Goal: Obtain resource: Obtain resource

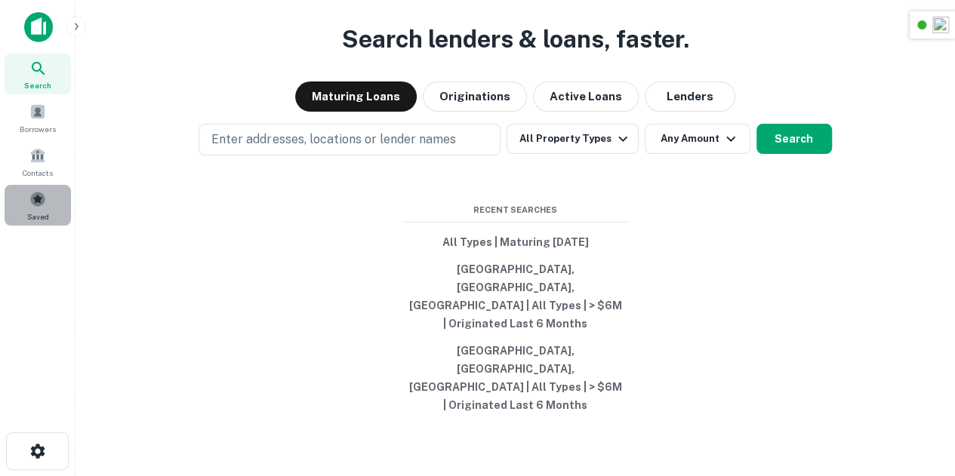
click at [32, 201] on span at bounding box center [37, 199] width 17 height 17
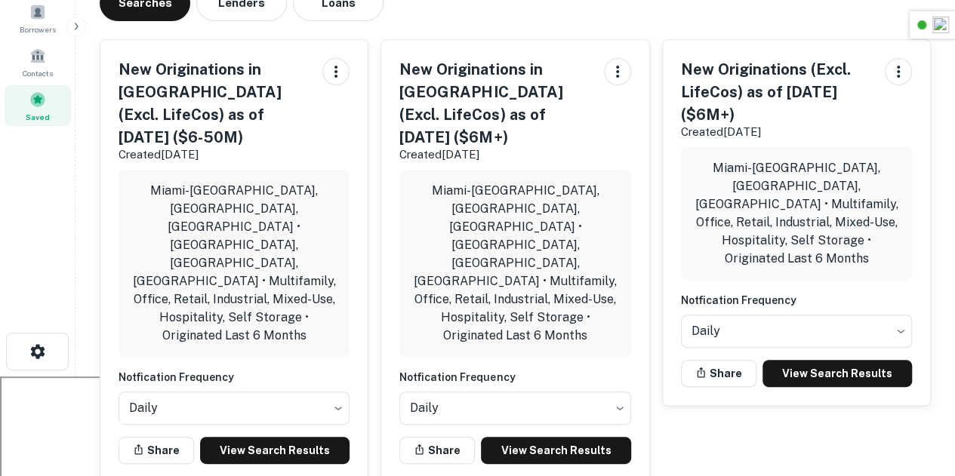
scroll to position [58, 0]
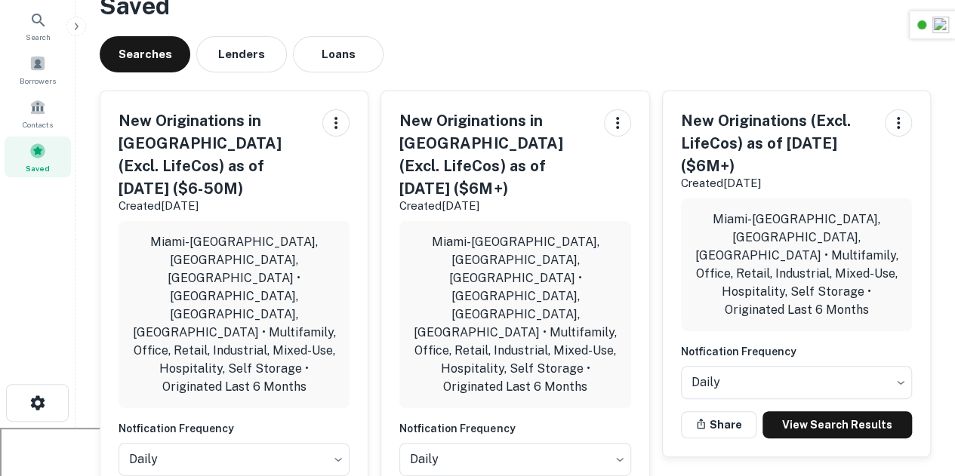
scroll to position [48, 0]
click at [529, 48] on div "Searches Lenders Loans" at bounding box center [515, 55] width 831 height 36
click at [489, 49] on div "Searches Lenders Loans" at bounding box center [515, 55] width 831 height 36
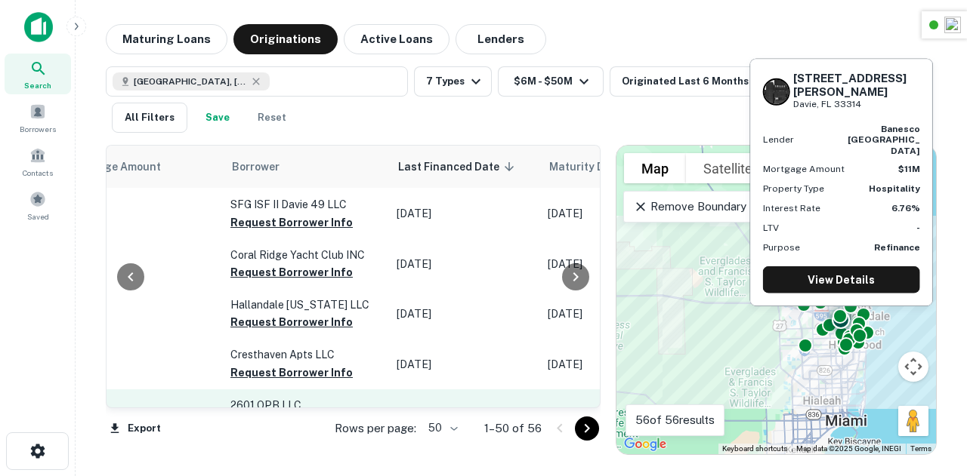
scroll to position [1707, 925]
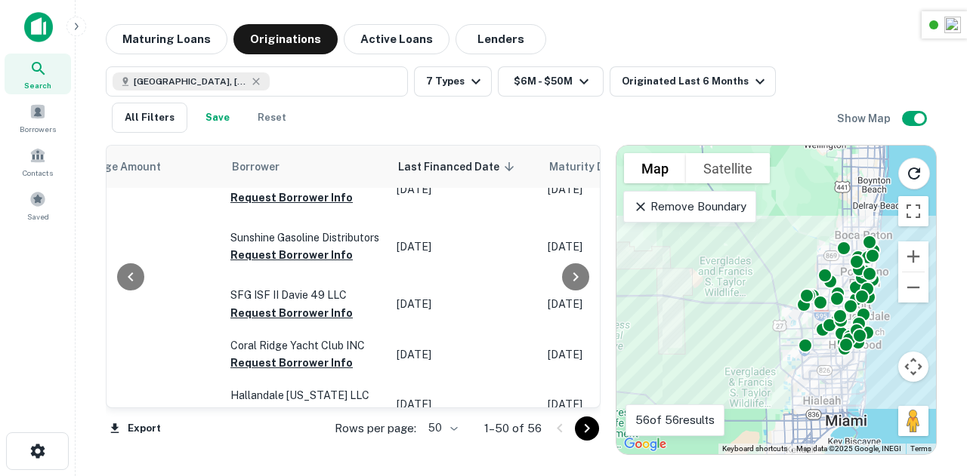
click at [594, 437] on icon "Go to next page" at bounding box center [587, 429] width 18 height 18
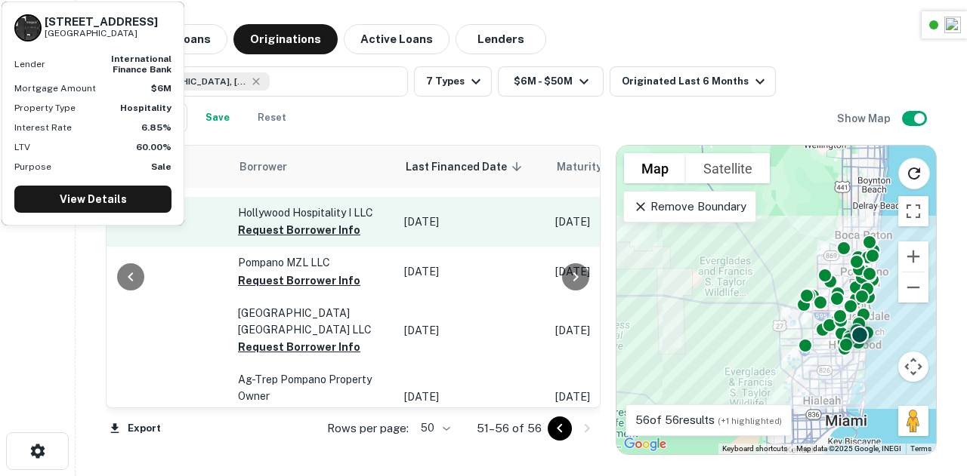
scroll to position [145, 885]
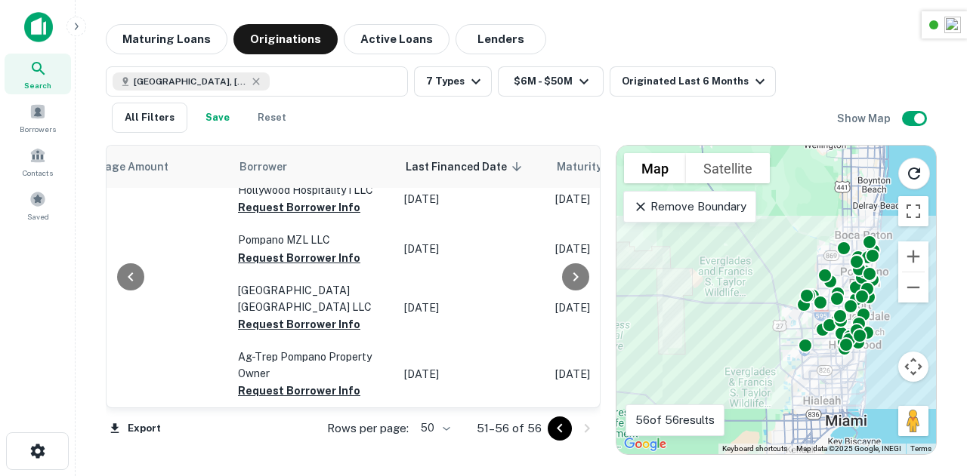
click at [557, 430] on icon "Go to previous page" at bounding box center [559, 429] width 18 height 18
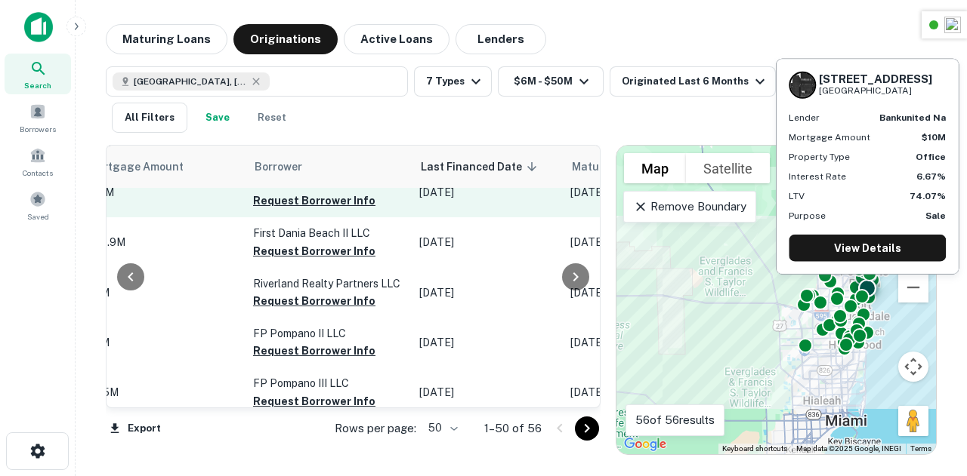
scroll to position [2009, 902]
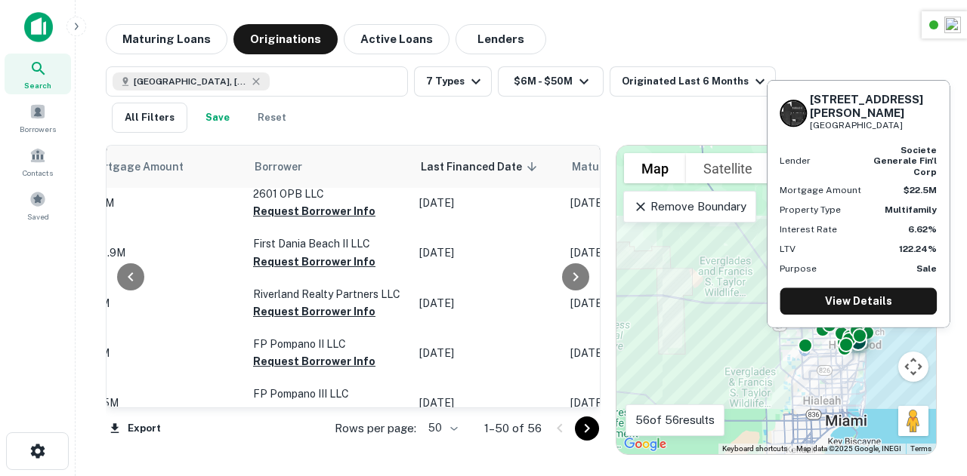
click at [272, 120] on button "Request Borrower Info" at bounding box center [314, 111] width 122 height 18
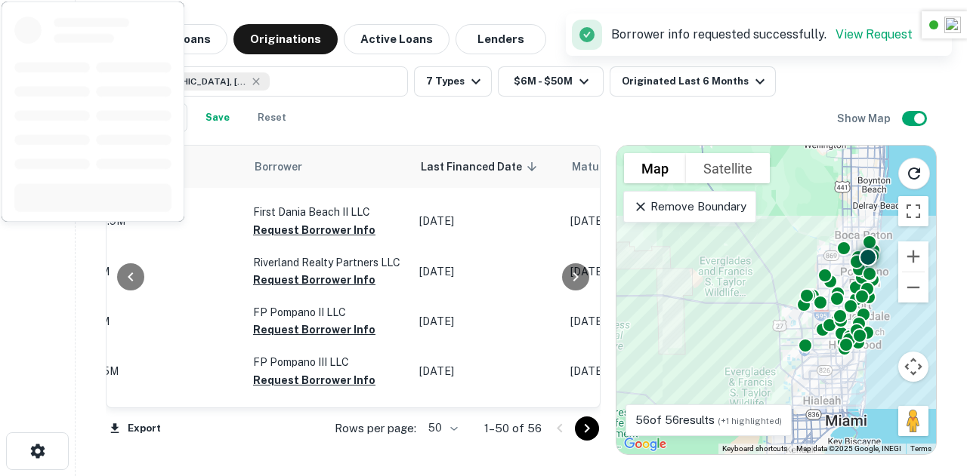
scroll to position [2088, 902]
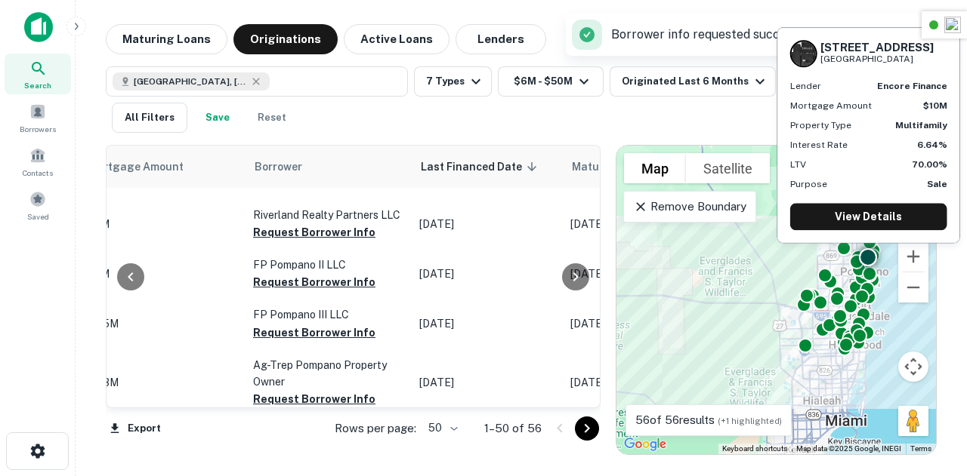
click at [295, 91] on button "Request Borrower Info" at bounding box center [314, 82] width 122 height 18
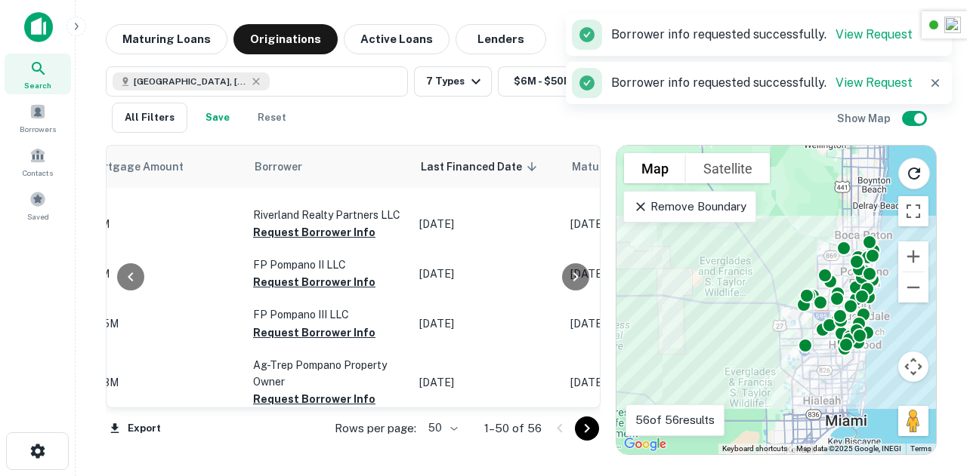
click at [280, 141] on button "Request Borrower Info" at bounding box center [314, 132] width 122 height 18
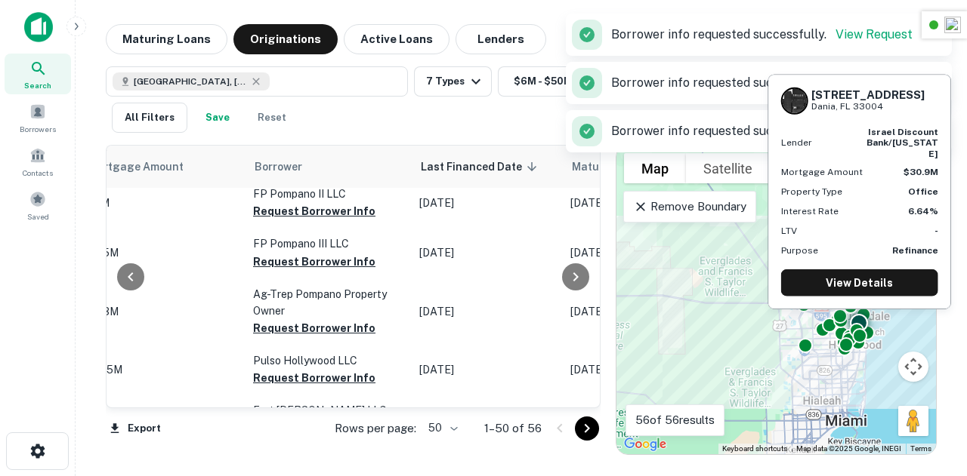
scroll to position [2195, 902]
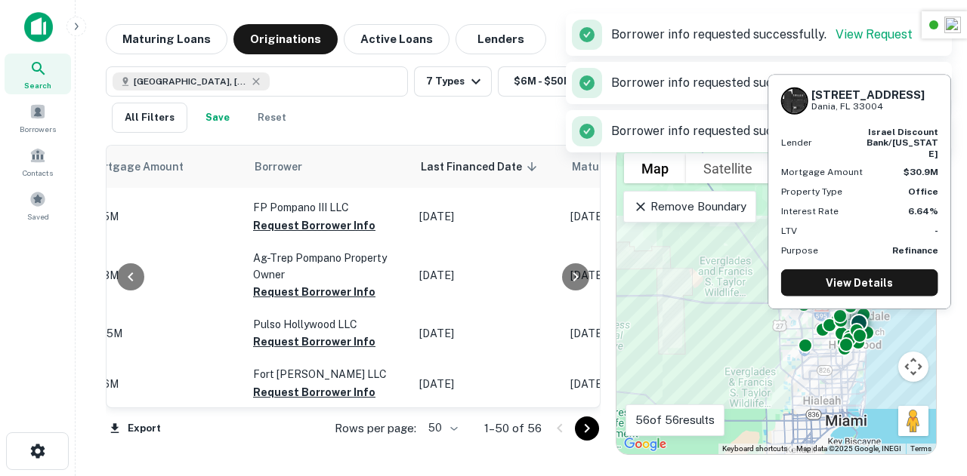
click at [304, 85] on button "Request Borrower Info" at bounding box center [314, 75] width 122 height 18
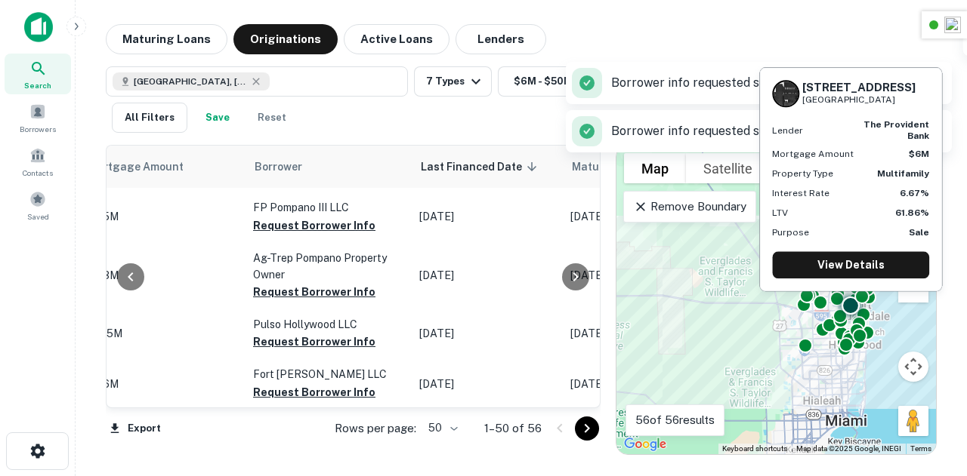
scroll to position [2247, 902]
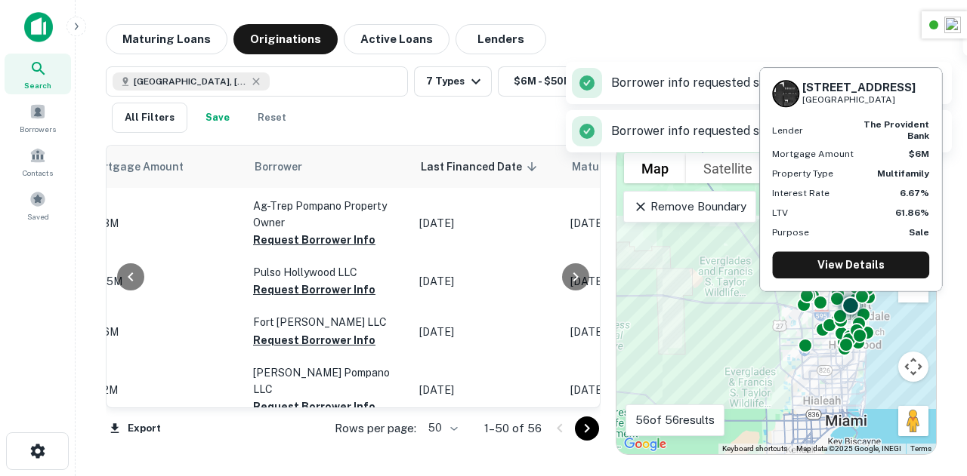
click at [300, 82] on button "Request Borrower Info" at bounding box center [314, 73] width 122 height 18
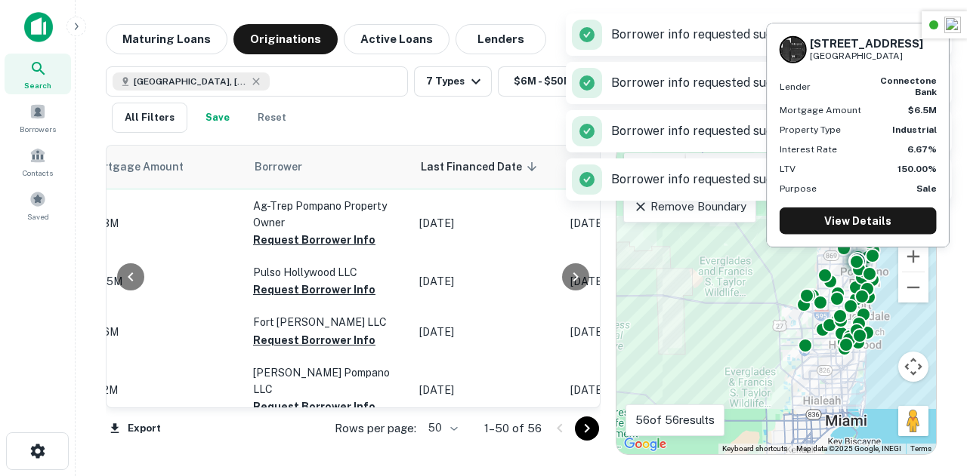
scroll to position [2330, 902]
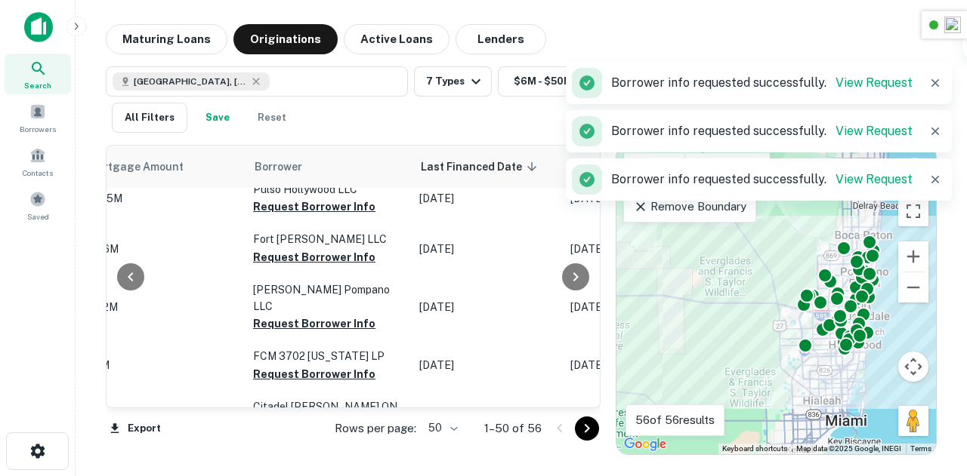
click at [278, 49] on button "Request Borrower Info" at bounding box center [314, 40] width 122 height 18
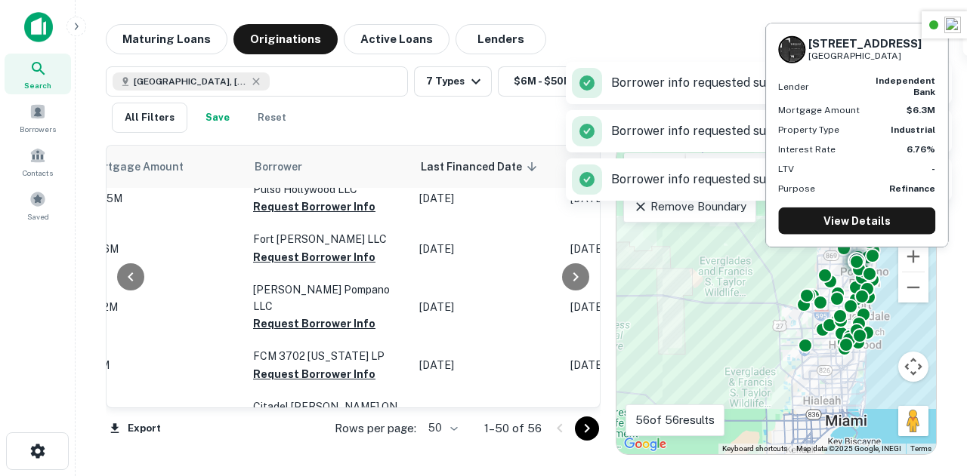
scroll to position [2441, 902]
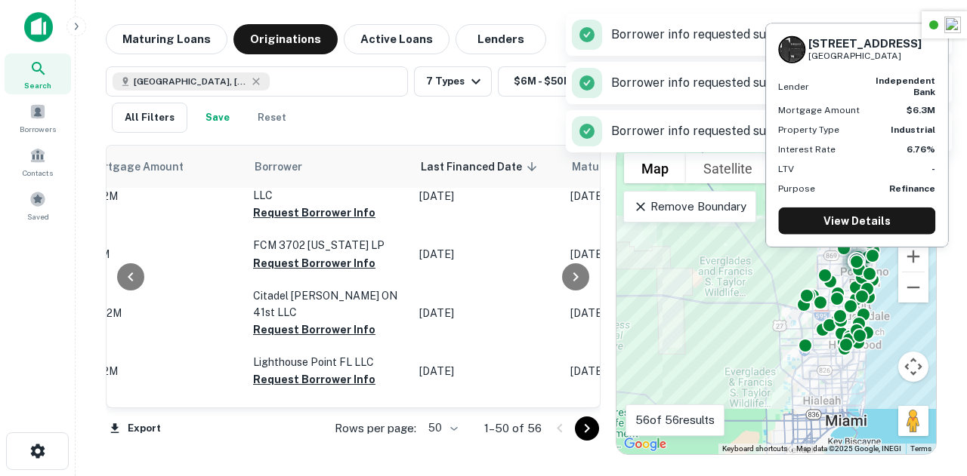
click at [308, 55] on button "Request Borrower Info" at bounding box center [314, 46] width 122 height 18
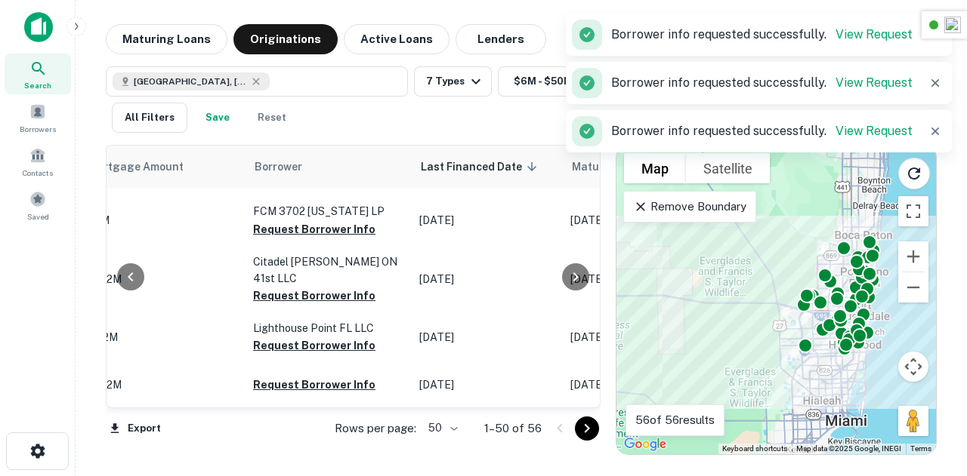
click at [295, 71] on button "Request Borrower Info" at bounding box center [314, 62] width 122 height 18
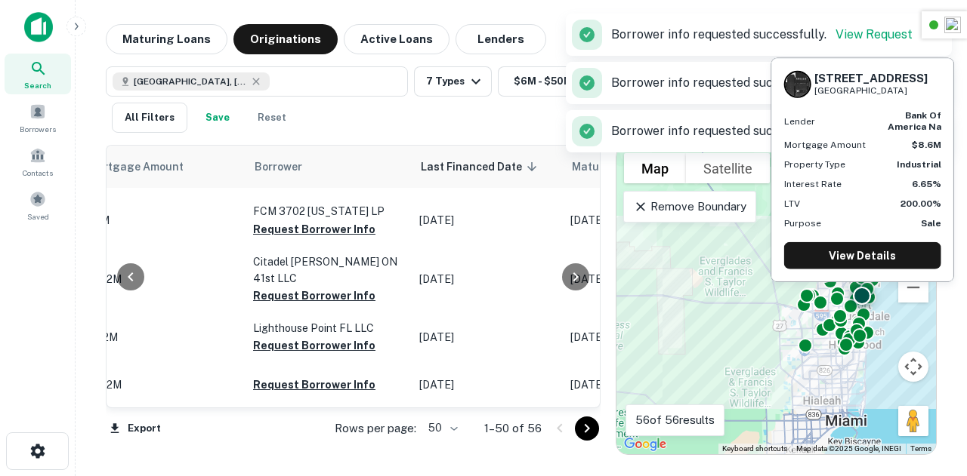
click at [308, 122] on button "Request Borrower Info" at bounding box center [314, 112] width 122 height 18
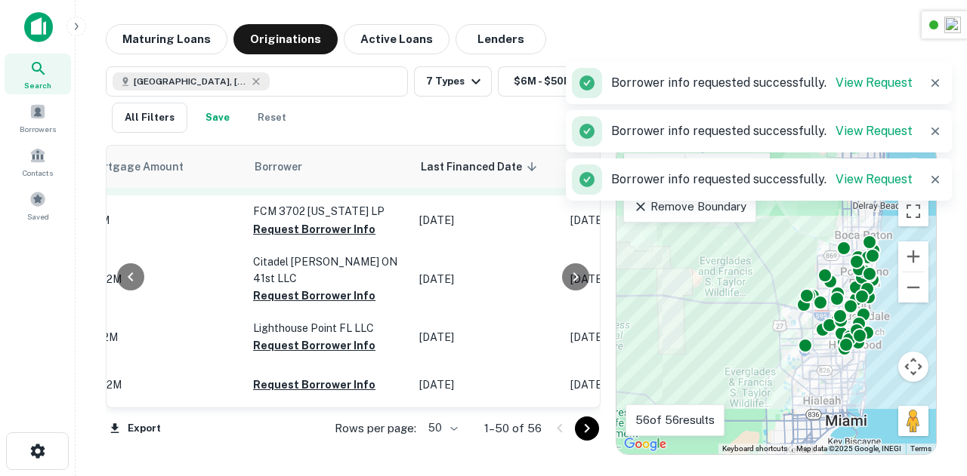
scroll to position [2643, 902]
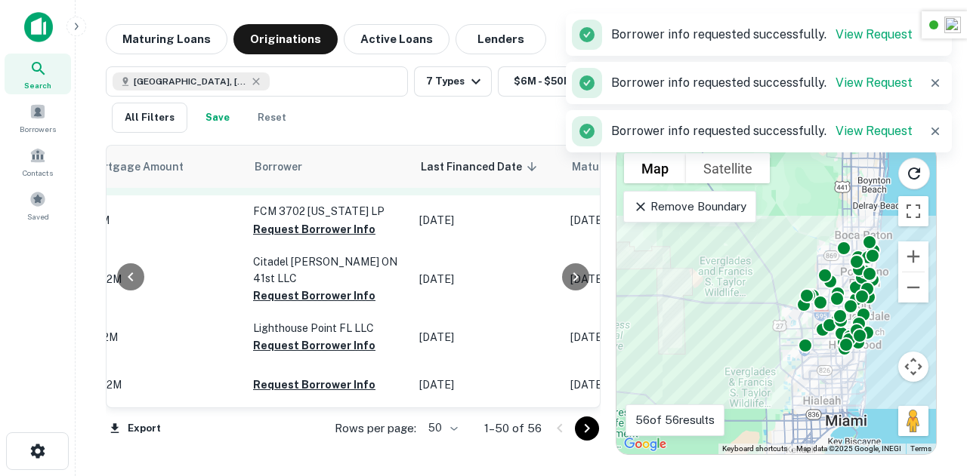
click at [300, 188] on button "Request Borrower Info" at bounding box center [314, 179] width 122 height 18
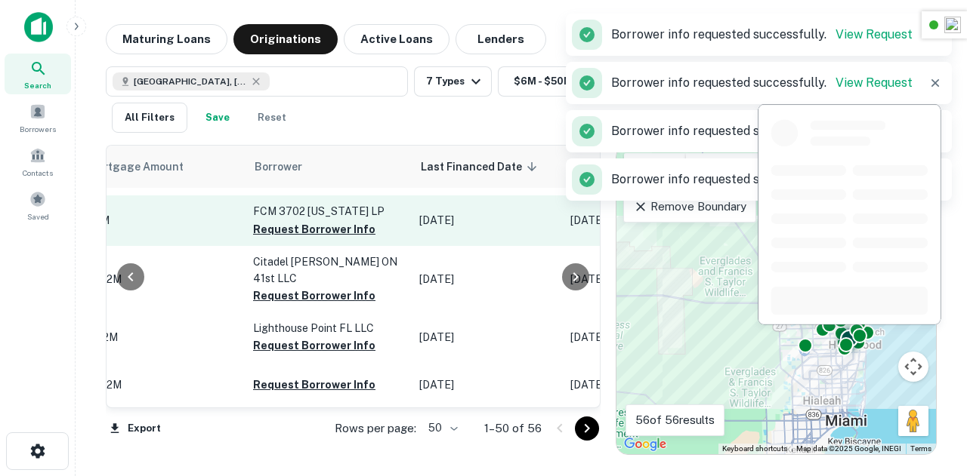
click at [304, 239] on button "Request Borrower Info" at bounding box center [314, 229] width 122 height 18
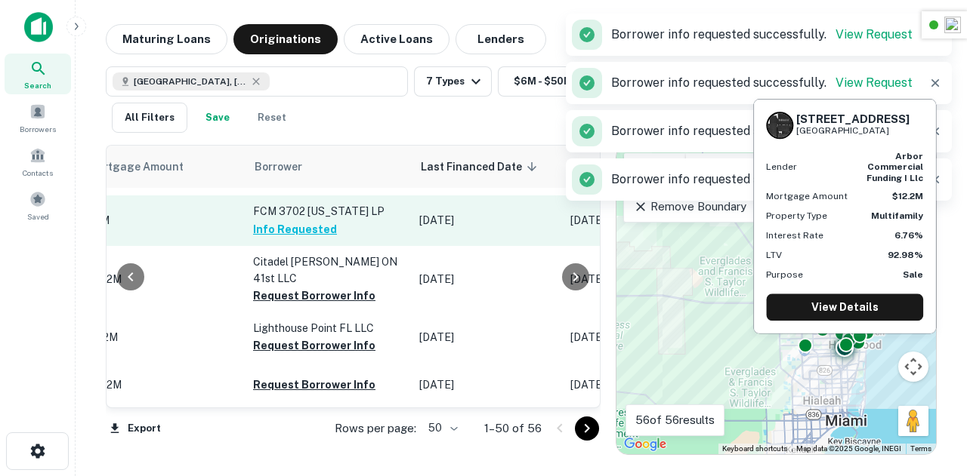
scroll to position [2689, 902]
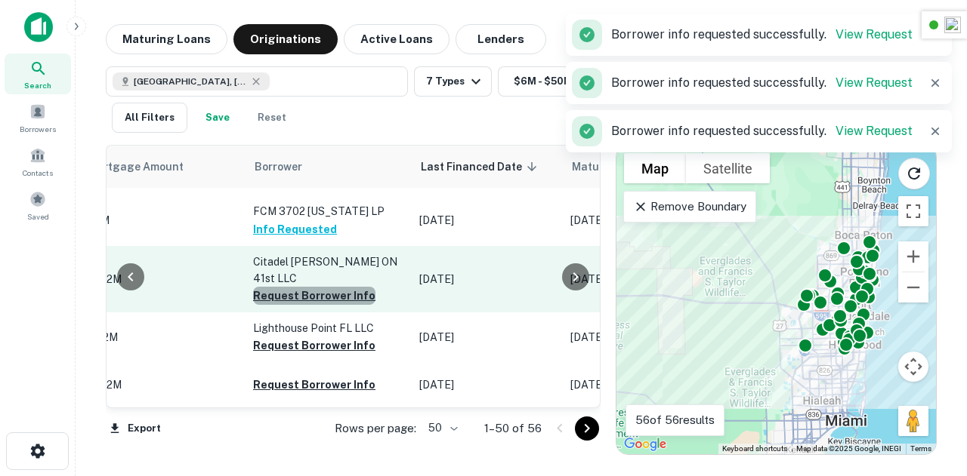
click at [282, 287] on button "Request Borrower Info" at bounding box center [314, 296] width 122 height 18
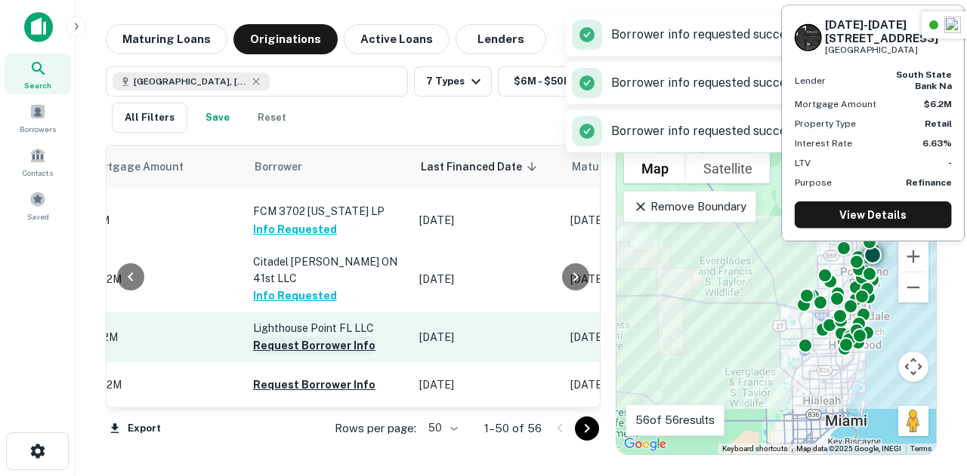
click at [310, 337] on button "Request Borrower Info" at bounding box center [314, 346] width 122 height 18
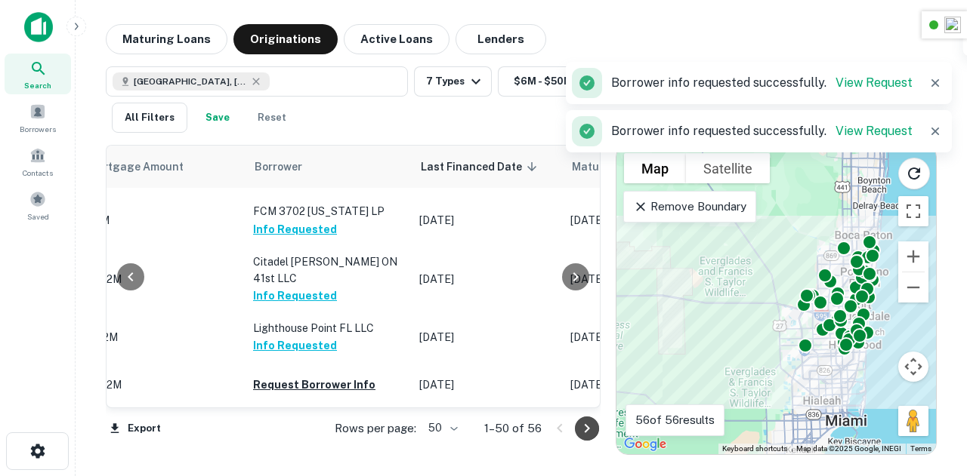
click at [575, 430] on button "Go to next page" at bounding box center [587, 429] width 24 height 24
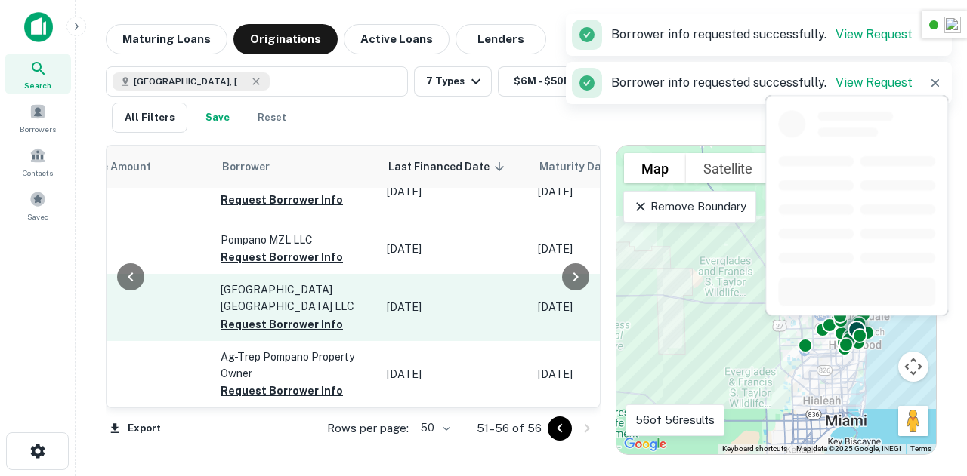
scroll to position [0, 902]
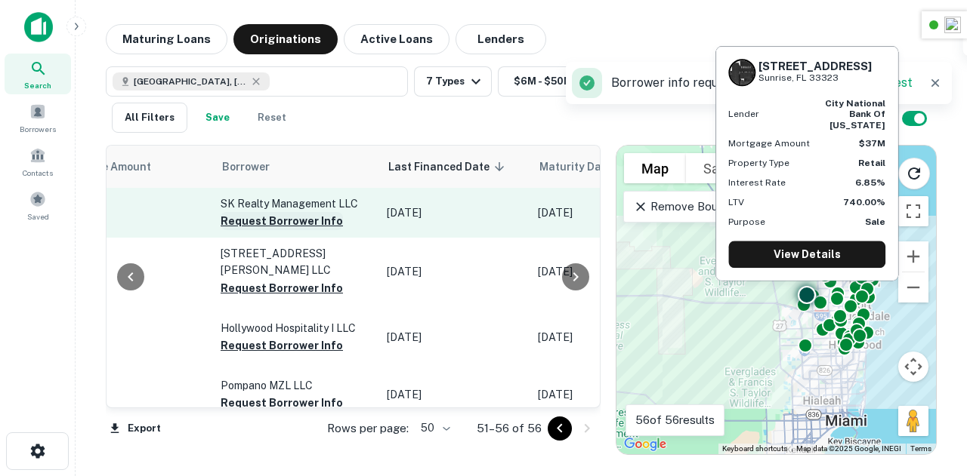
click at [293, 224] on button "Request Borrower Info" at bounding box center [281, 221] width 122 height 18
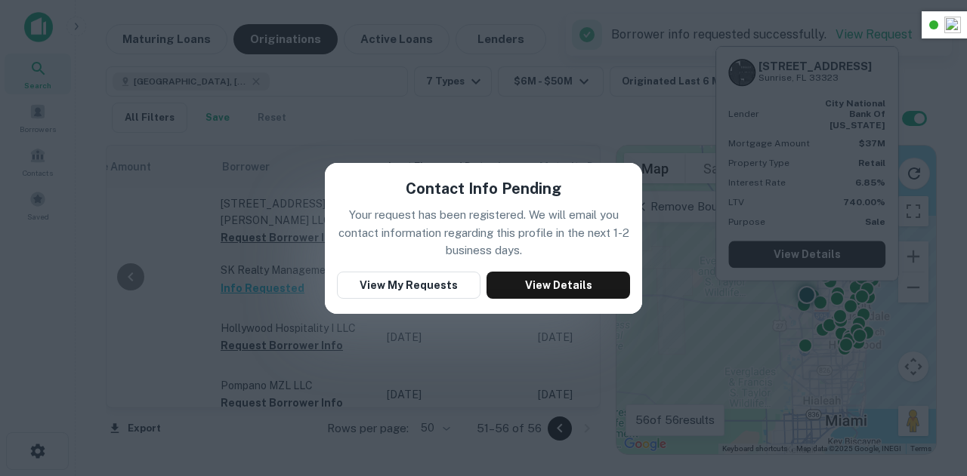
click at [503, 156] on div "Contact Info Pending Your request has been registered. We will email you contac…" at bounding box center [483, 238] width 967 height 476
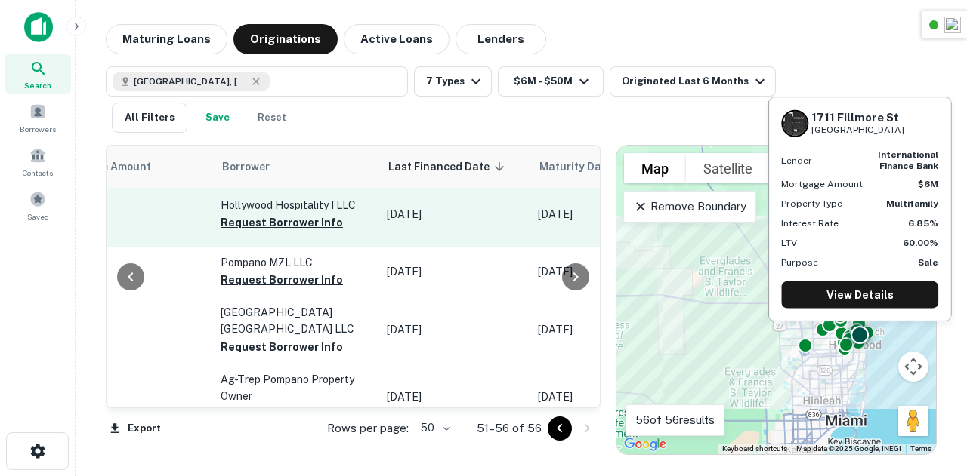
scroll to position [125, 902]
click at [272, 214] on button "Request Borrower Info" at bounding box center [281, 221] width 122 height 18
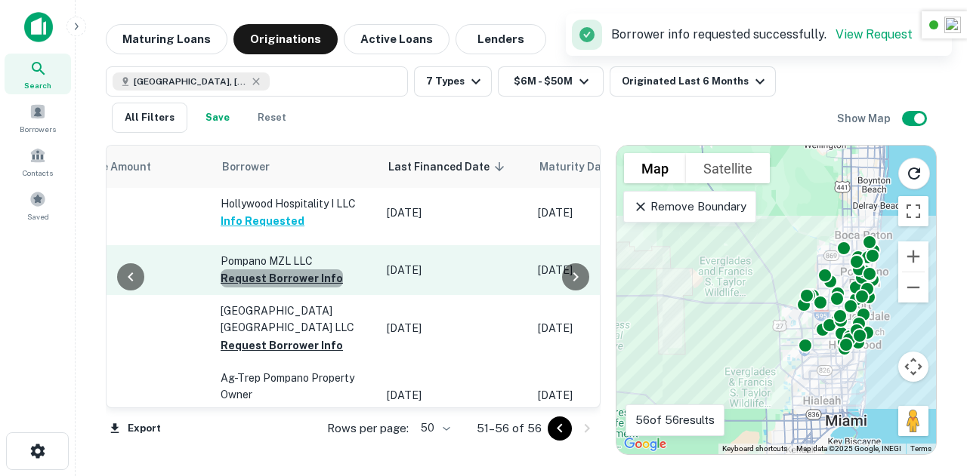
click at [281, 274] on button "Request Borrower Info" at bounding box center [281, 279] width 122 height 18
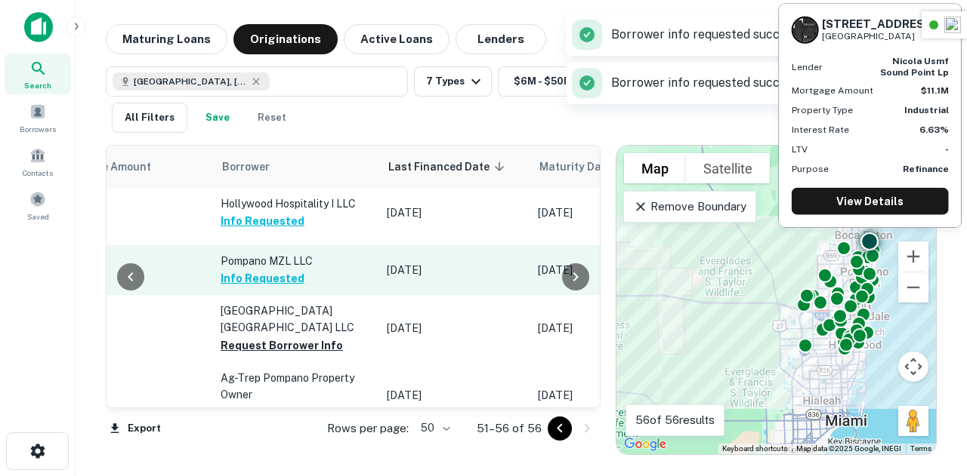
scroll to position [150, 902]
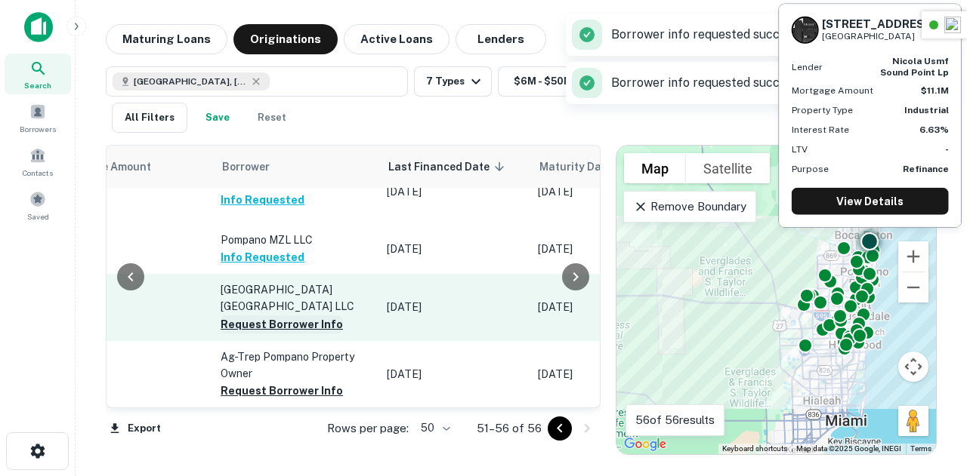
click at [288, 316] on button "Request Borrower Info" at bounding box center [281, 325] width 122 height 18
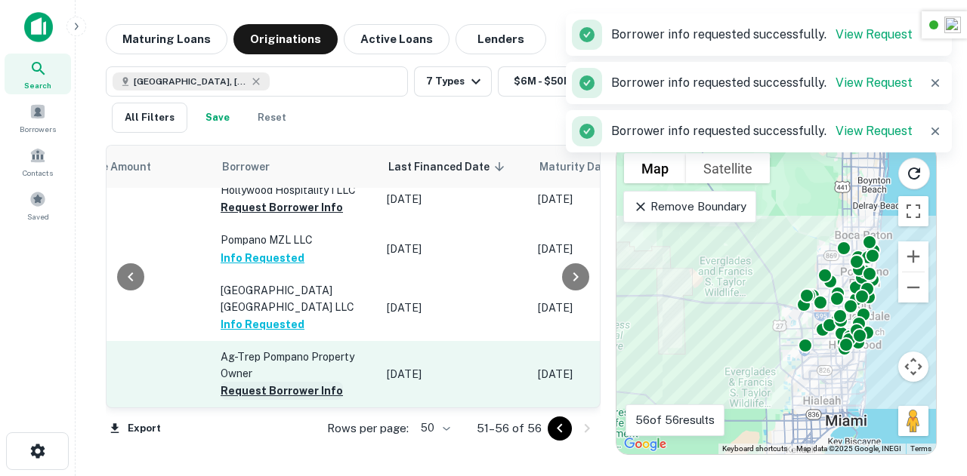
scroll to position [145, 902]
click at [283, 386] on button "Request Borrower Info" at bounding box center [281, 391] width 122 height 18
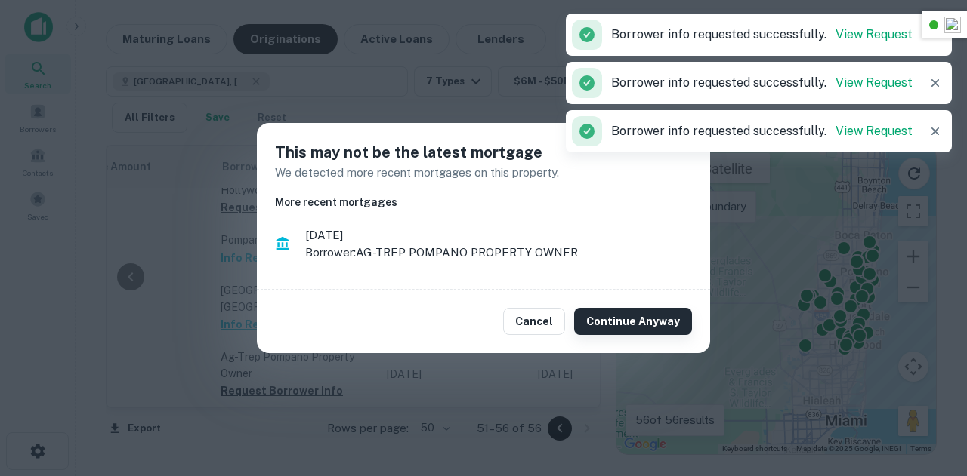
click at [608, 319] on button "Continue Anyway" at bounding box center [633, 321] width 118 height 27
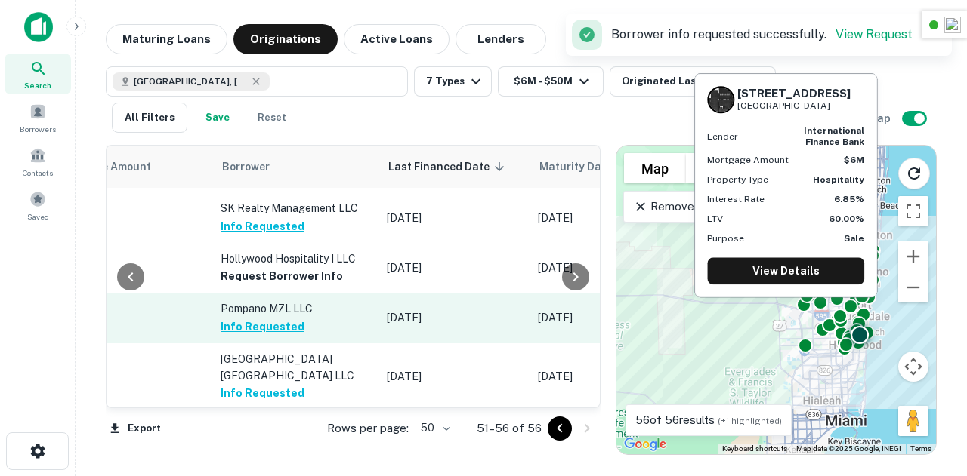
scroll to position [60, 902]
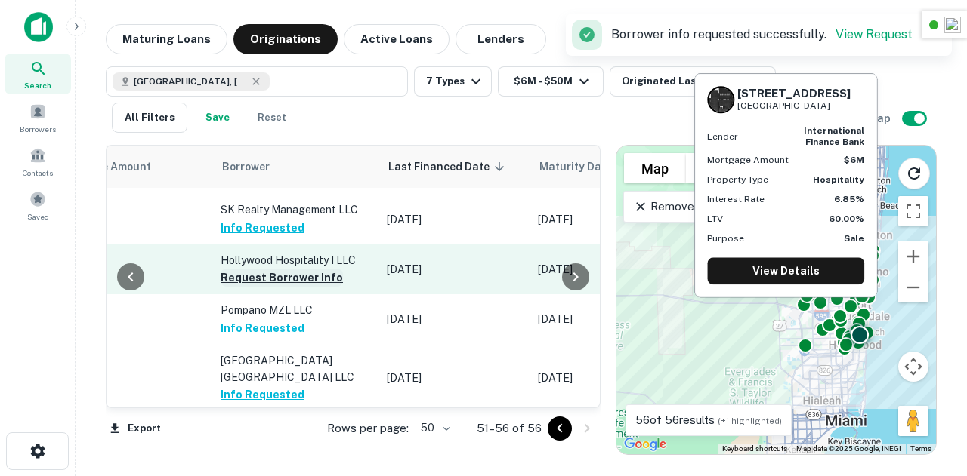
click at [291, 270] on button "Request Borrower Info" at bounding box center [281, 278] width 122 height 18
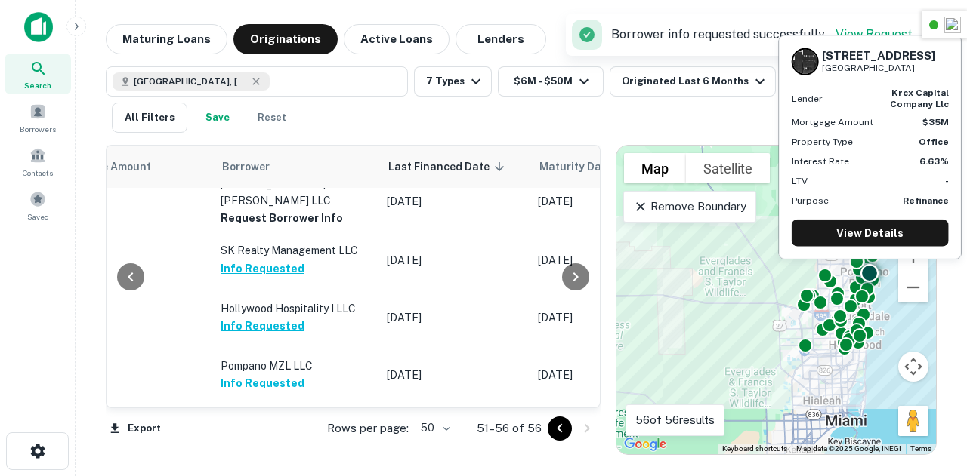
scroll to position [0, 902]
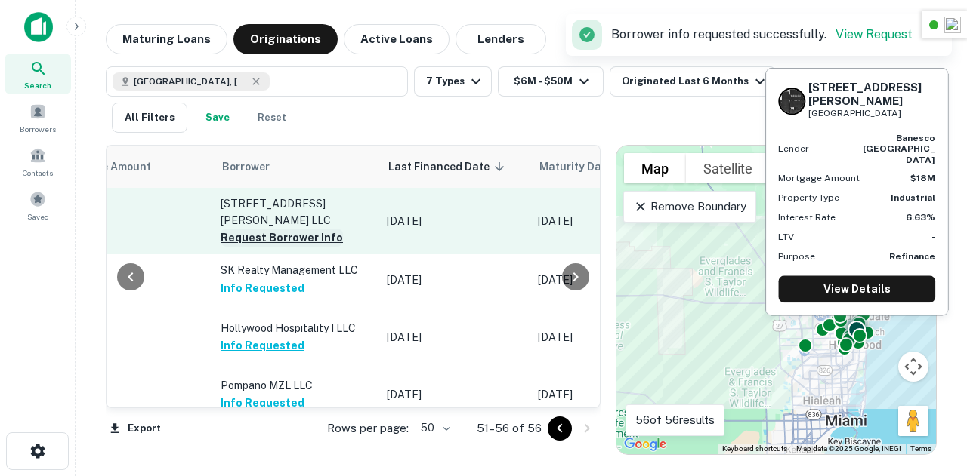
click at [281, 229] on button "Request Borrower Info" at bounding box center [281, 238] width 122 height 18
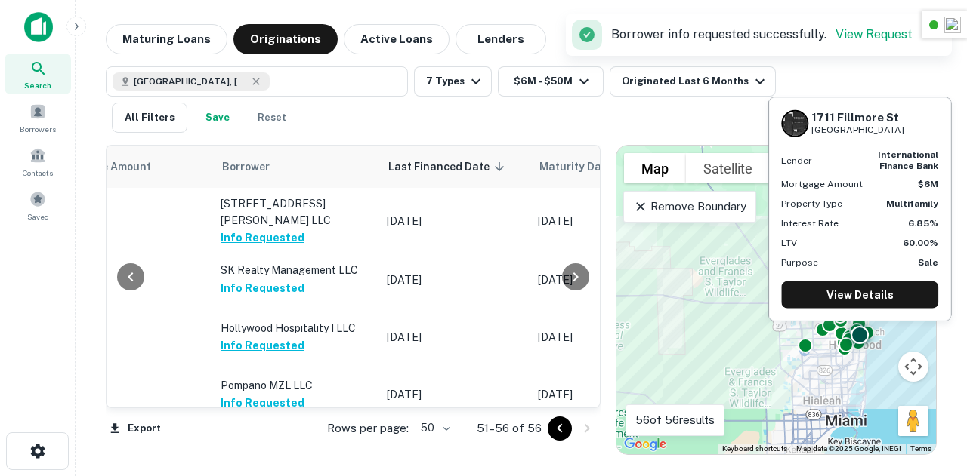
scroll to position [150, 902]
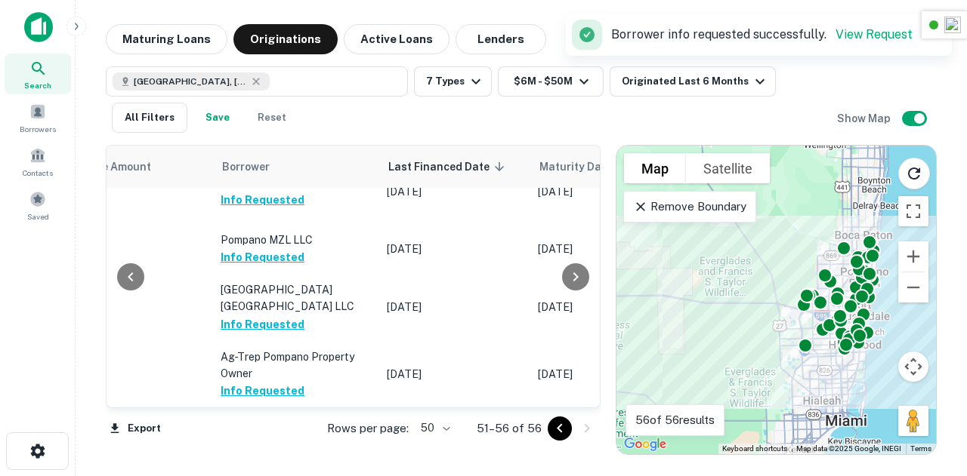
click at [554, 437] on icon "Go to previous page" at bounding box center [559, 429] width 18 height 18
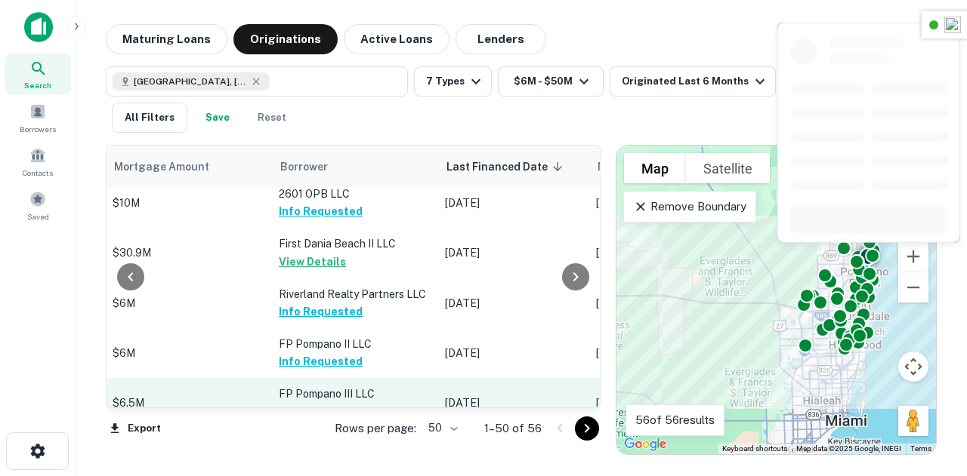
scroll to position [2012, 877]
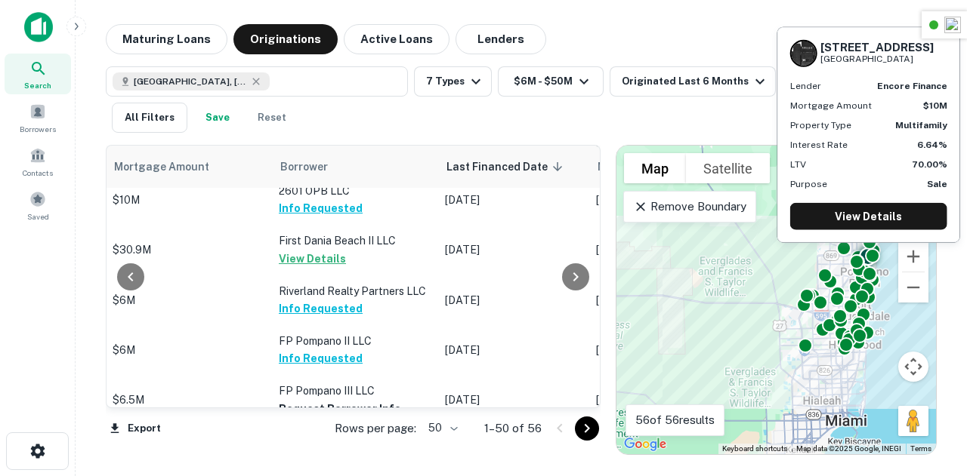
click at [279, 168] on button "Request Borrower Info" at bounding box center [340, 159] width 122 height 18
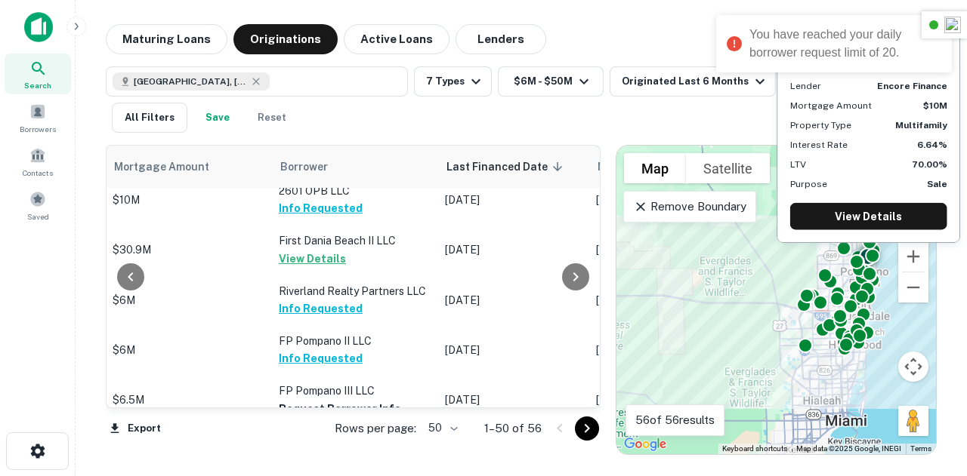
click at [324, 168] on button "Request Borrower Info" at bounding box center [340, 159] width 122 height 18
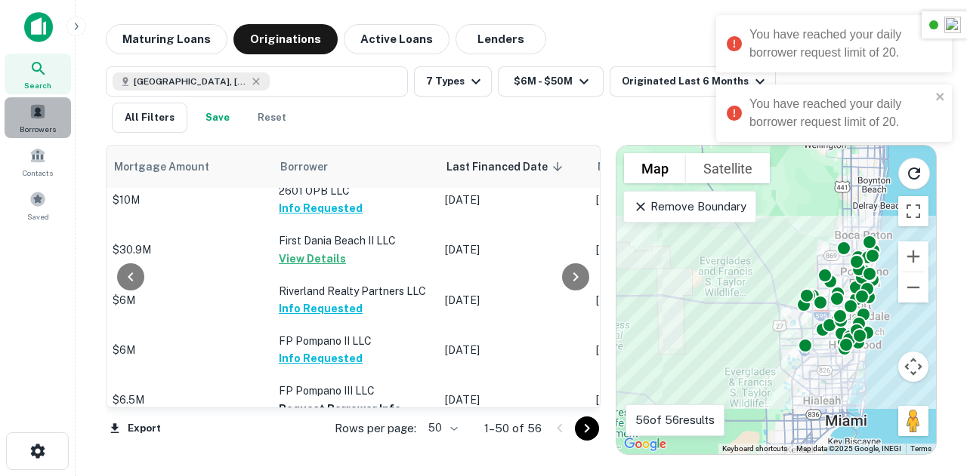
click at [44, 111] on span at bounding box center [37, 111] width 17 height 17
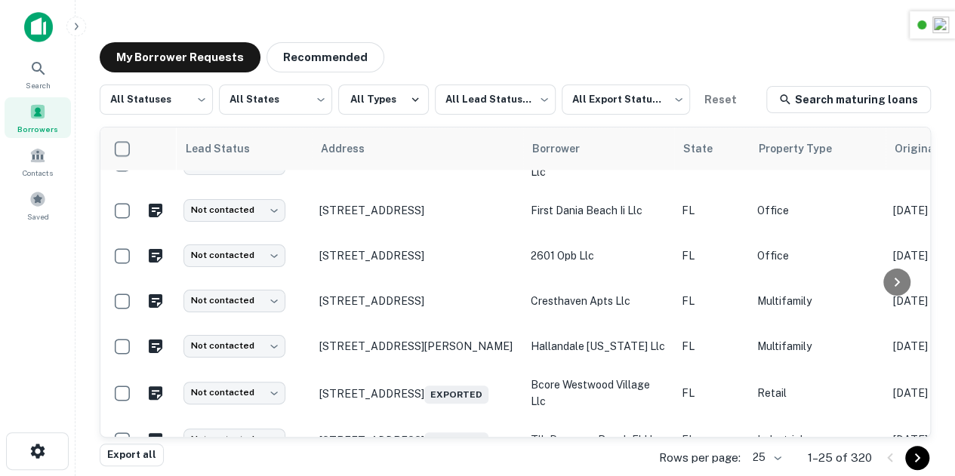
click at [473, 37] on div "My Borrower Requests Recommended All Statuses *** ​ All States *** ​ All Types …" at bounding box center [516, 244] width 856 height 429
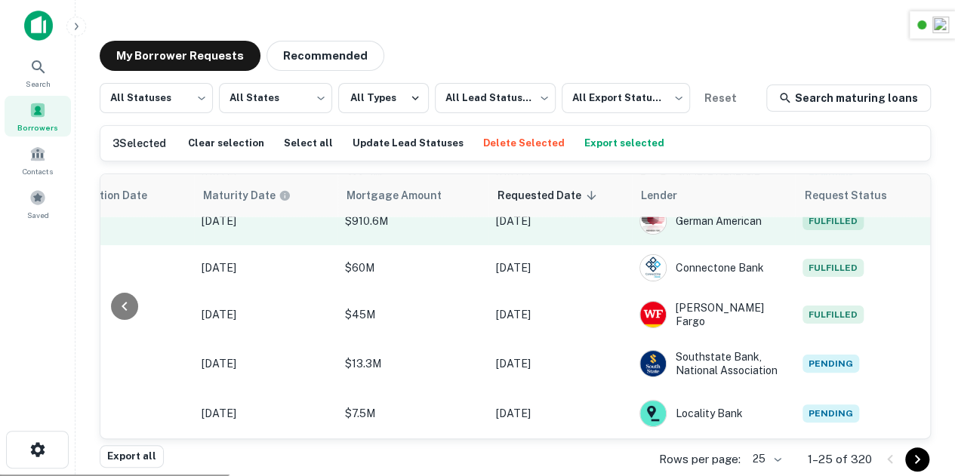
scroll to position [5, 0]
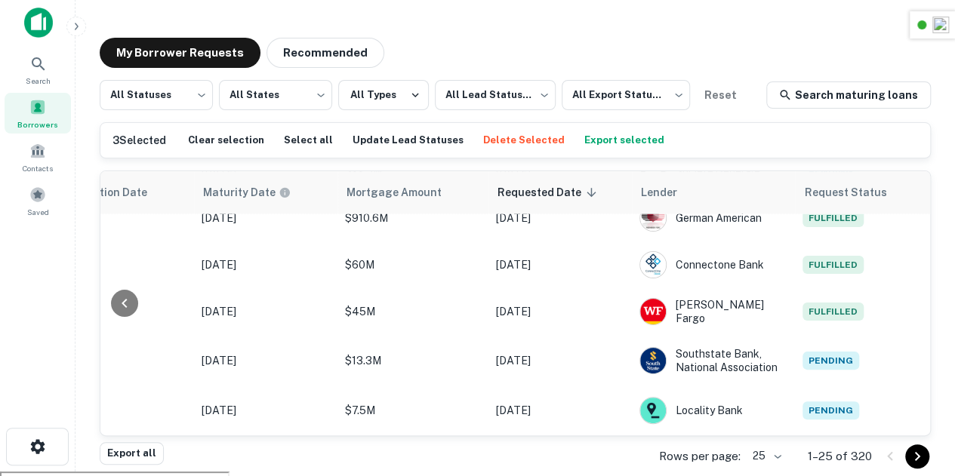
click at [923, 455] on icon "Go to next page" at bounding box center [917, 457] width 18 height 18
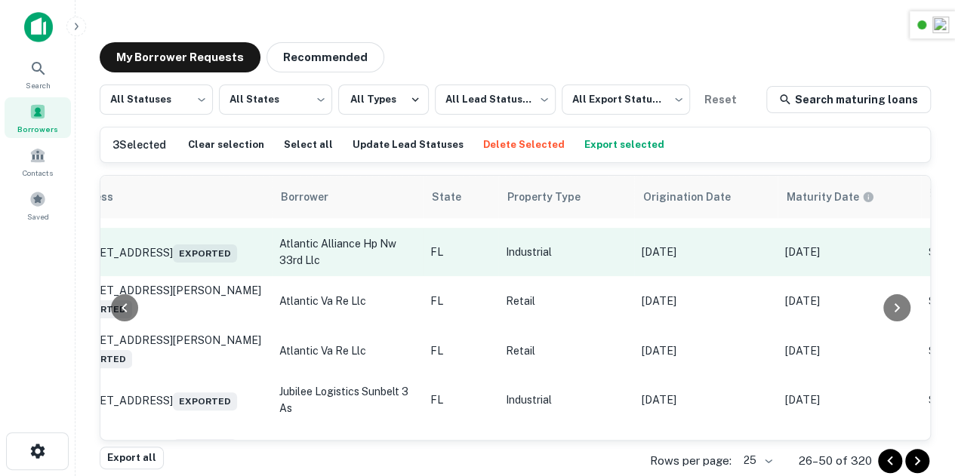
scroll to position [668, 181]
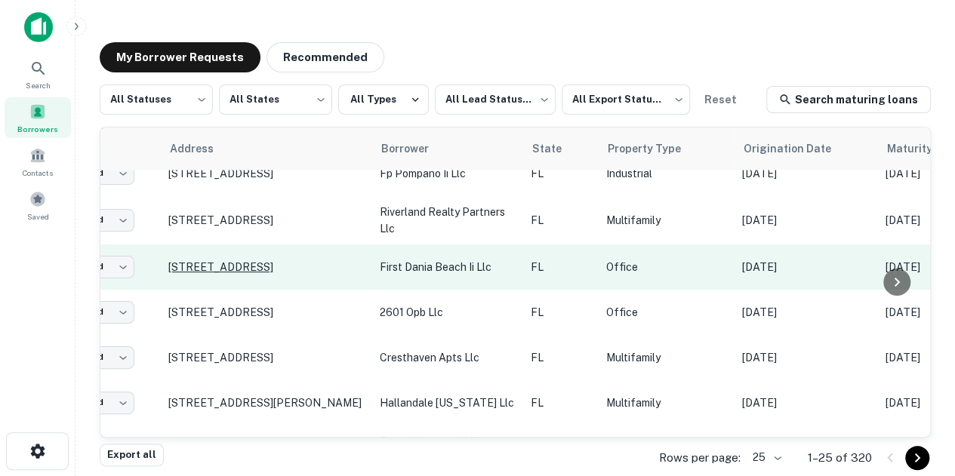
scroll to position [668, 0]
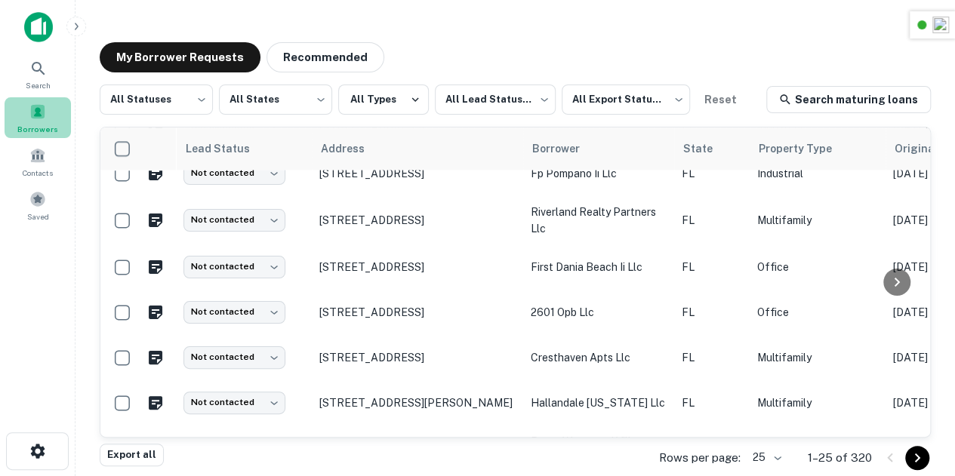
click at [26, 119] on div "Borrowers" at bounding box center [38, 117] width 66 height 41
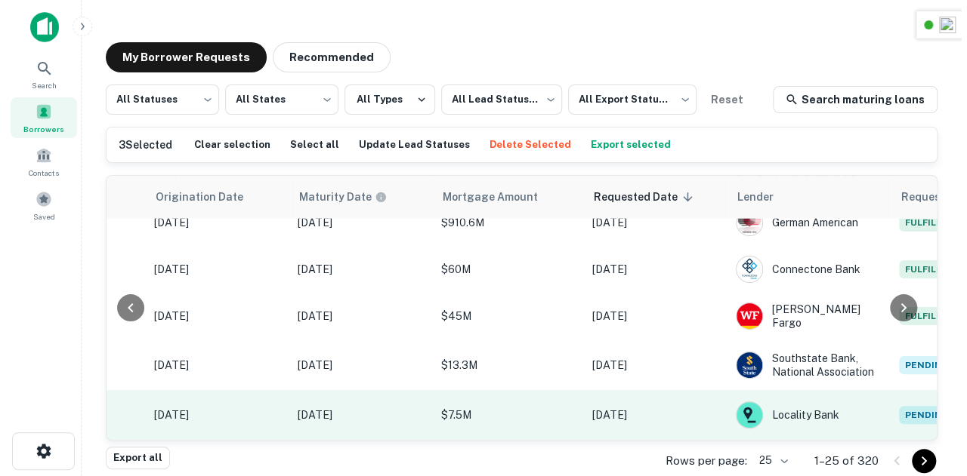
scroll to position [982, 835]
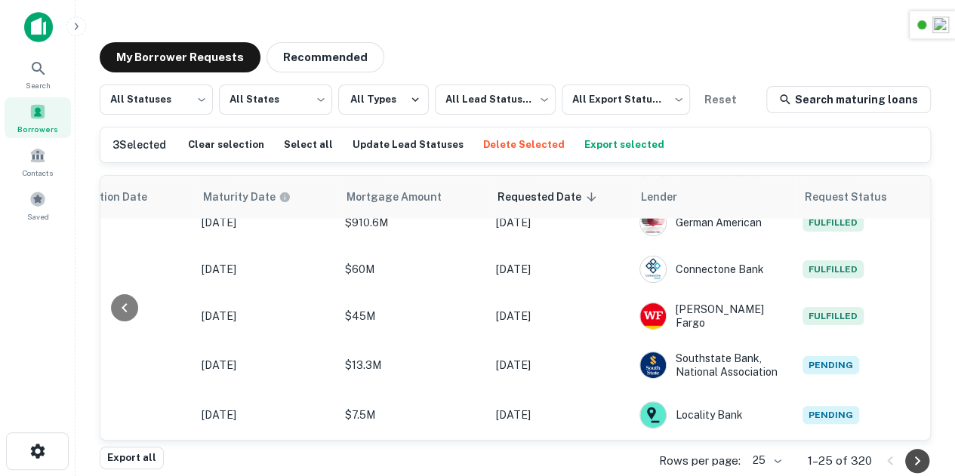
click at [918, 463] on icon "Go to next page" at bounding box center [917, 461] width 18 height 18
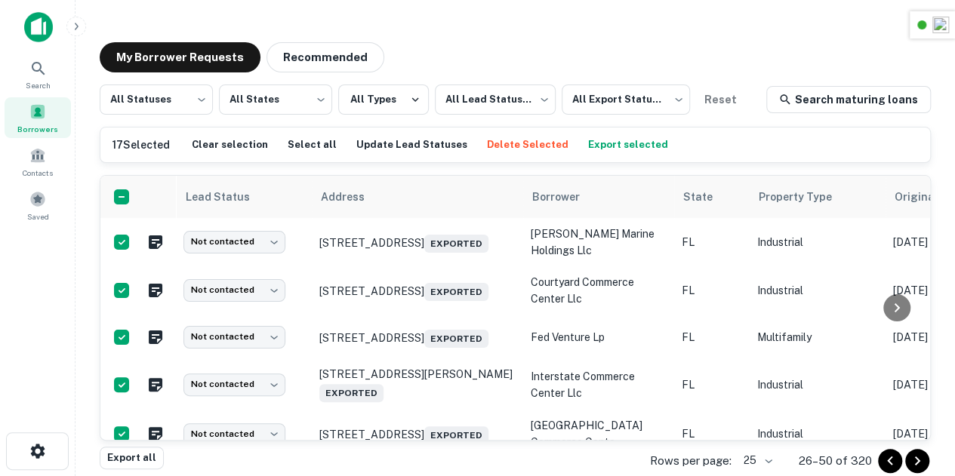
click at [606, 137] on button "Export selected" at bounding box center [628, 145] width 88 height 23
click at [861, 39] on div "My Borrower Requests Recommended All Statuses *** ​ All States *** ​ All Types …" at bounding box center [516, 244] width 856 height 429
click at [30, 203] on span at bounding box center [37, 199] width 17 height 17
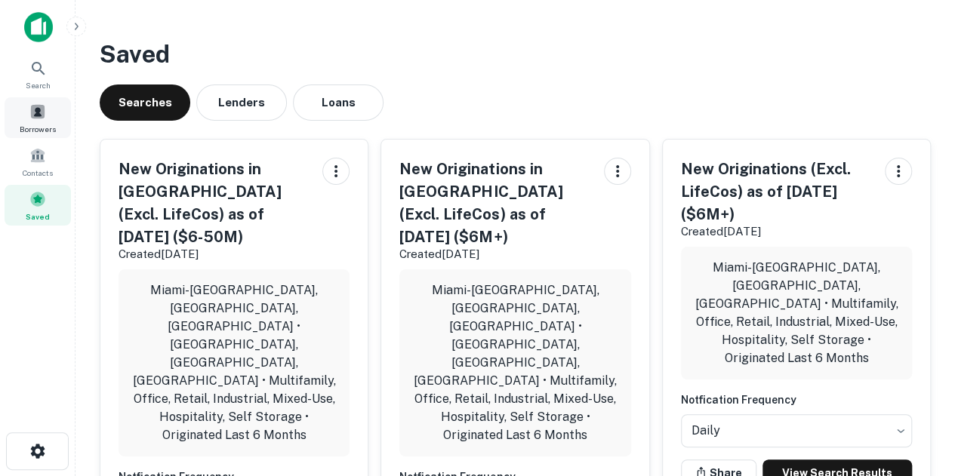
click at [48, 117] on div "Borrowers" at bounding box center [38, 117] width 66 height 41
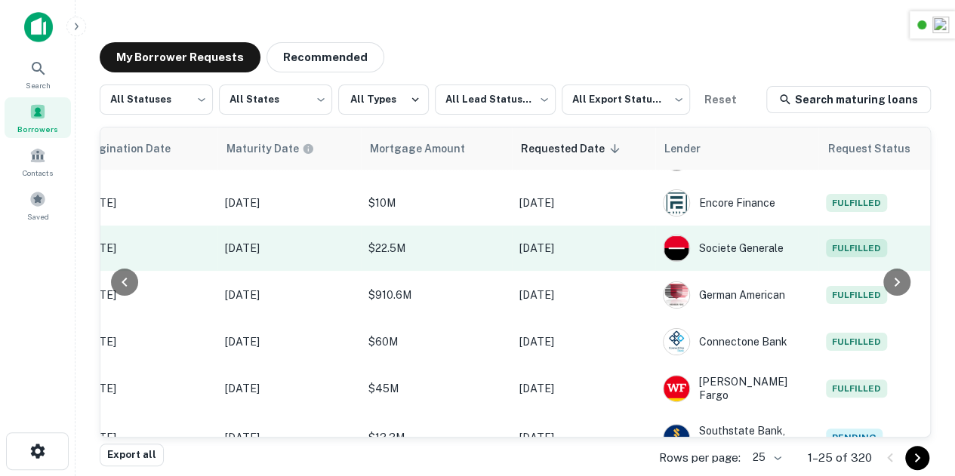
scroll to position [823, 0]
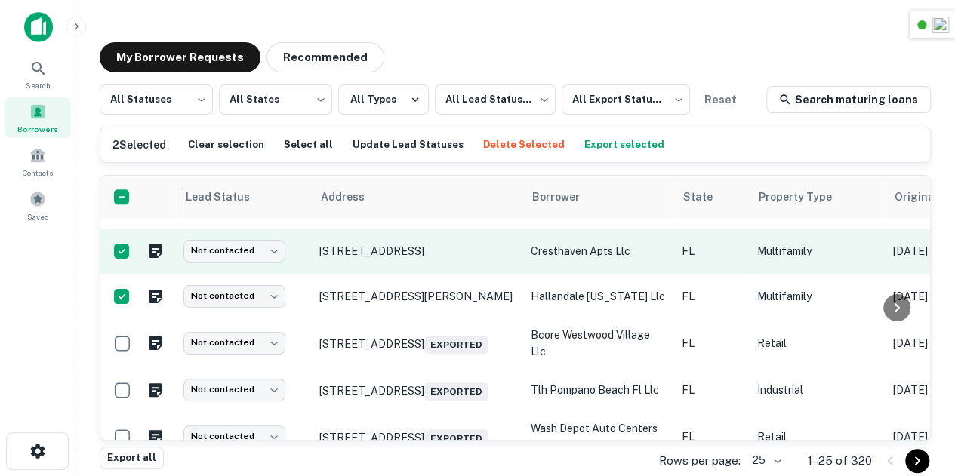
drag, startPoint x: 504, startPoint y: 335, endPoint x: 637, endPoint y: 264, distance: 151.0
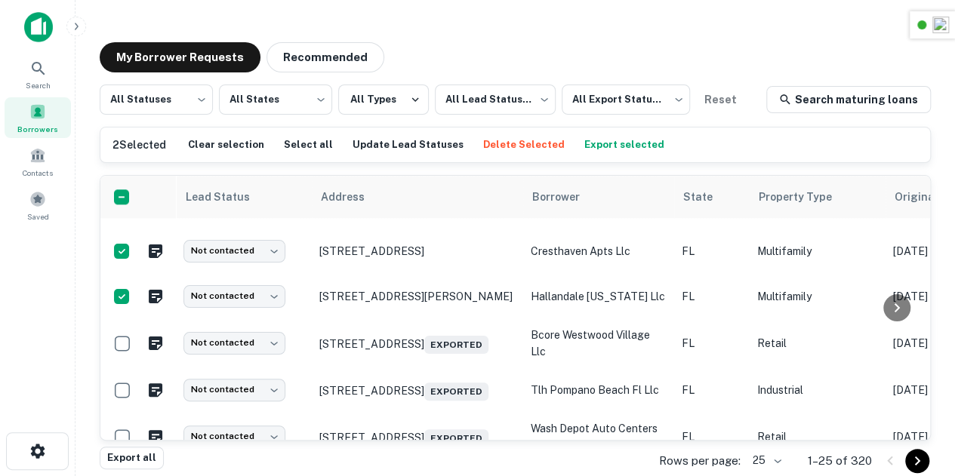
click at [740, 120] on div "All Statuses *** ​ All States *** ​ All Types All Lead Statuses *** ​ All Expor…" at bounding box center [515, 264] width 831 height 359
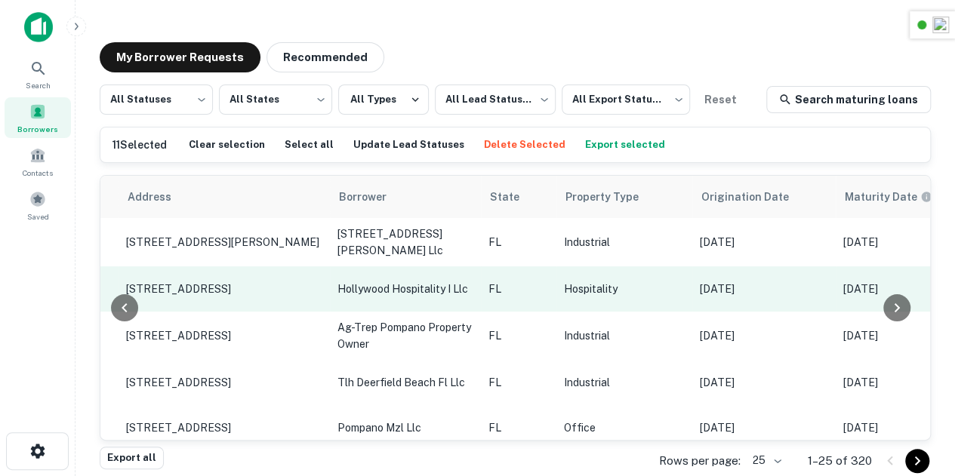
scroll to position [0, 0]
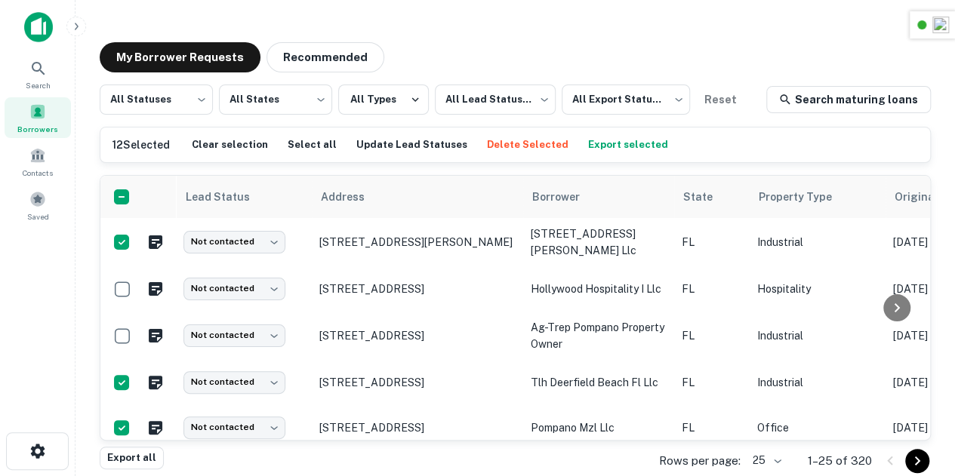
click at [615, 146] on button "Export selected" at bounding box center [628, 145] width 88 height 23
